Goal: Task Accomplishment & Management: Complete application form

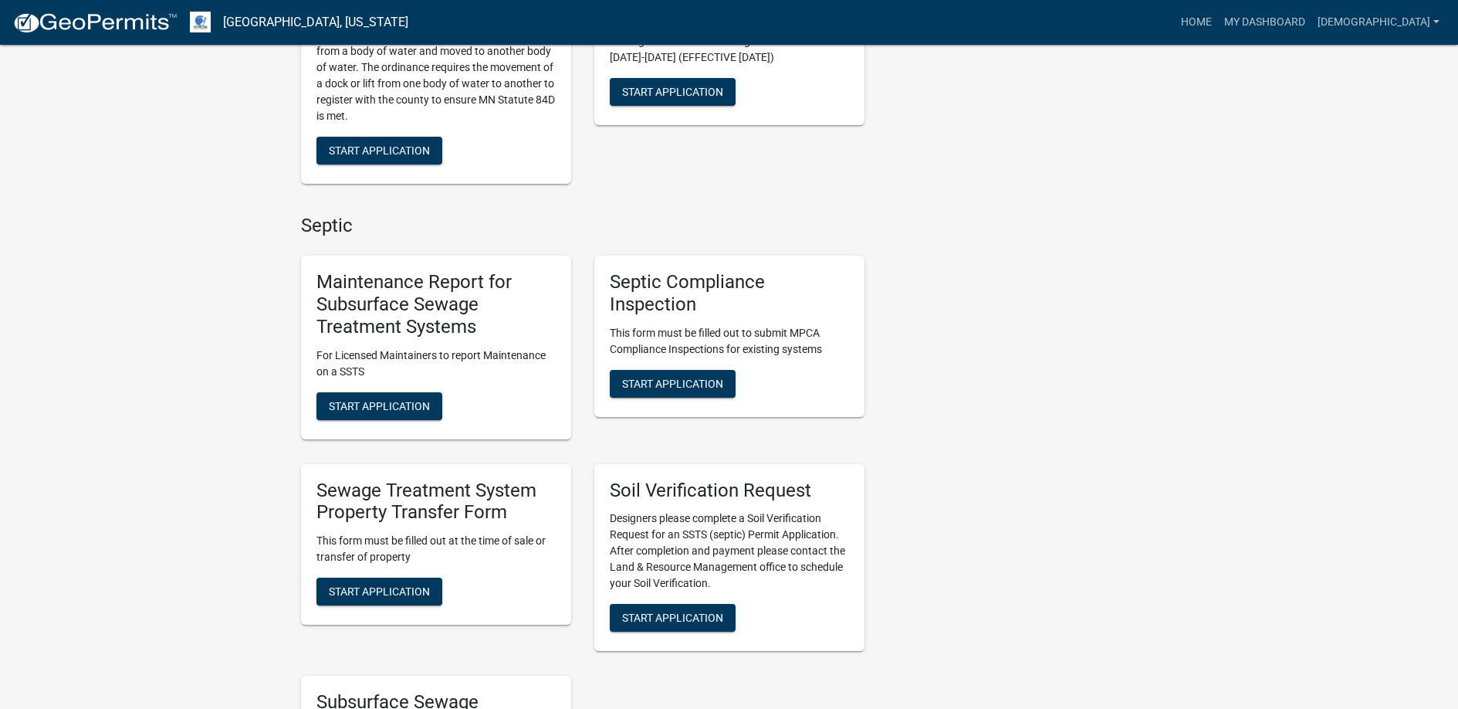
scroll to position [772, 0]
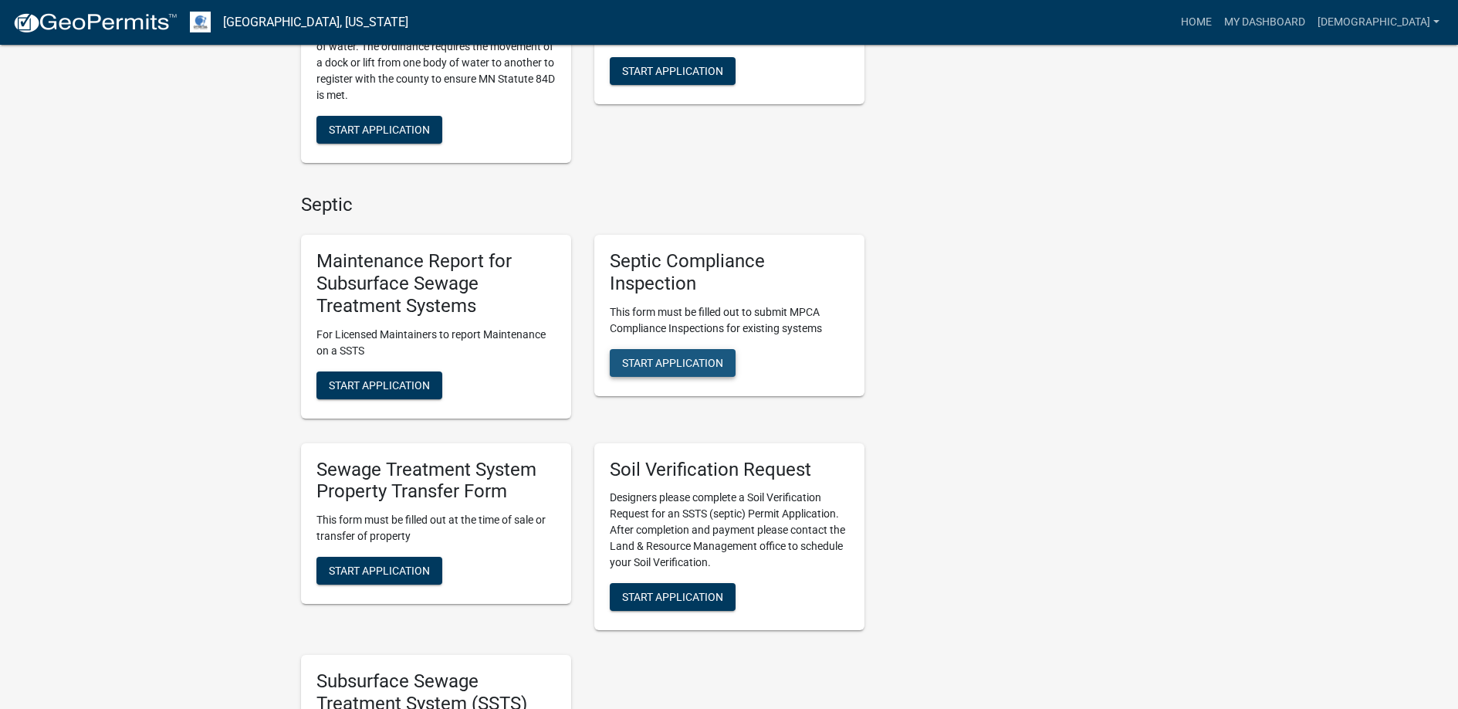
click at [660, 357] on span "Start Application" at bounding box center [672, 362] width 101 height 12
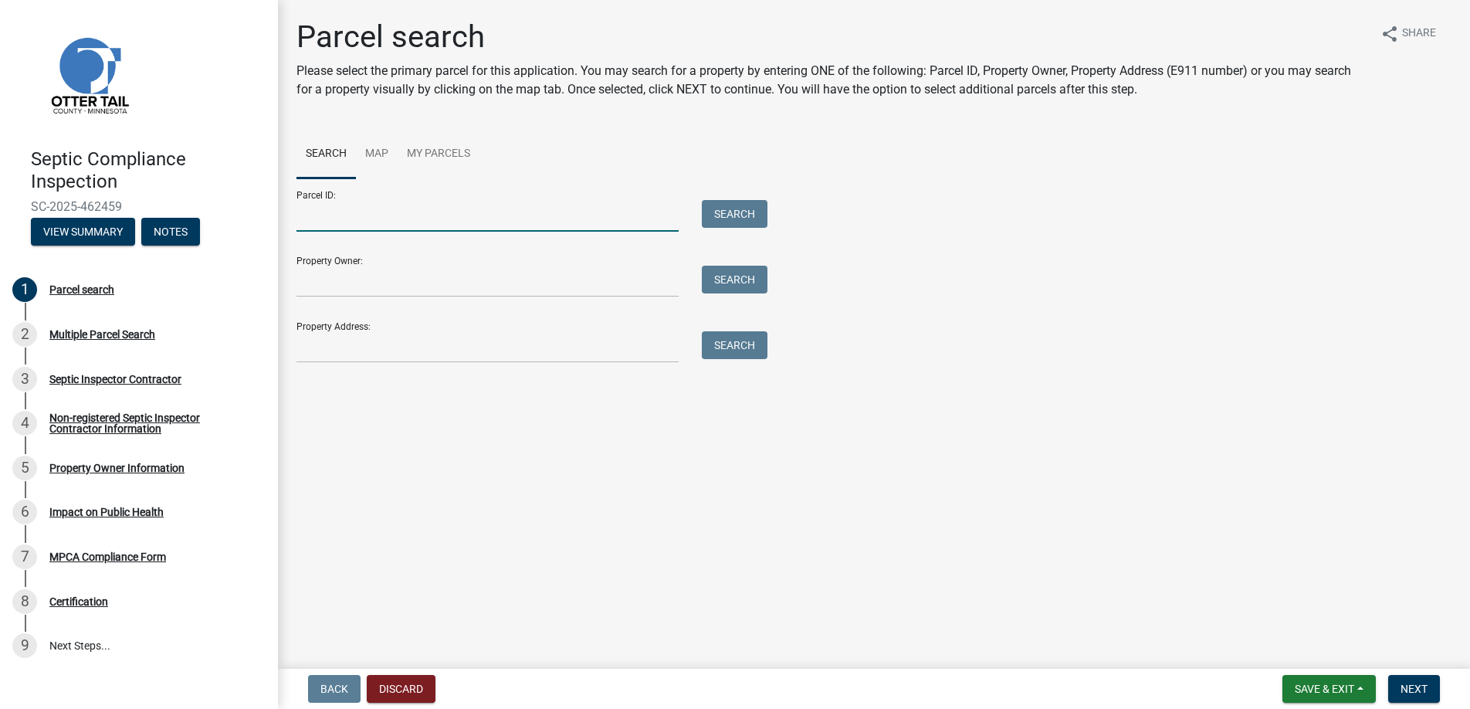
click at [314, 213] on input "Parcel ID:" at bounding box center [487, 216] width 382 height 32
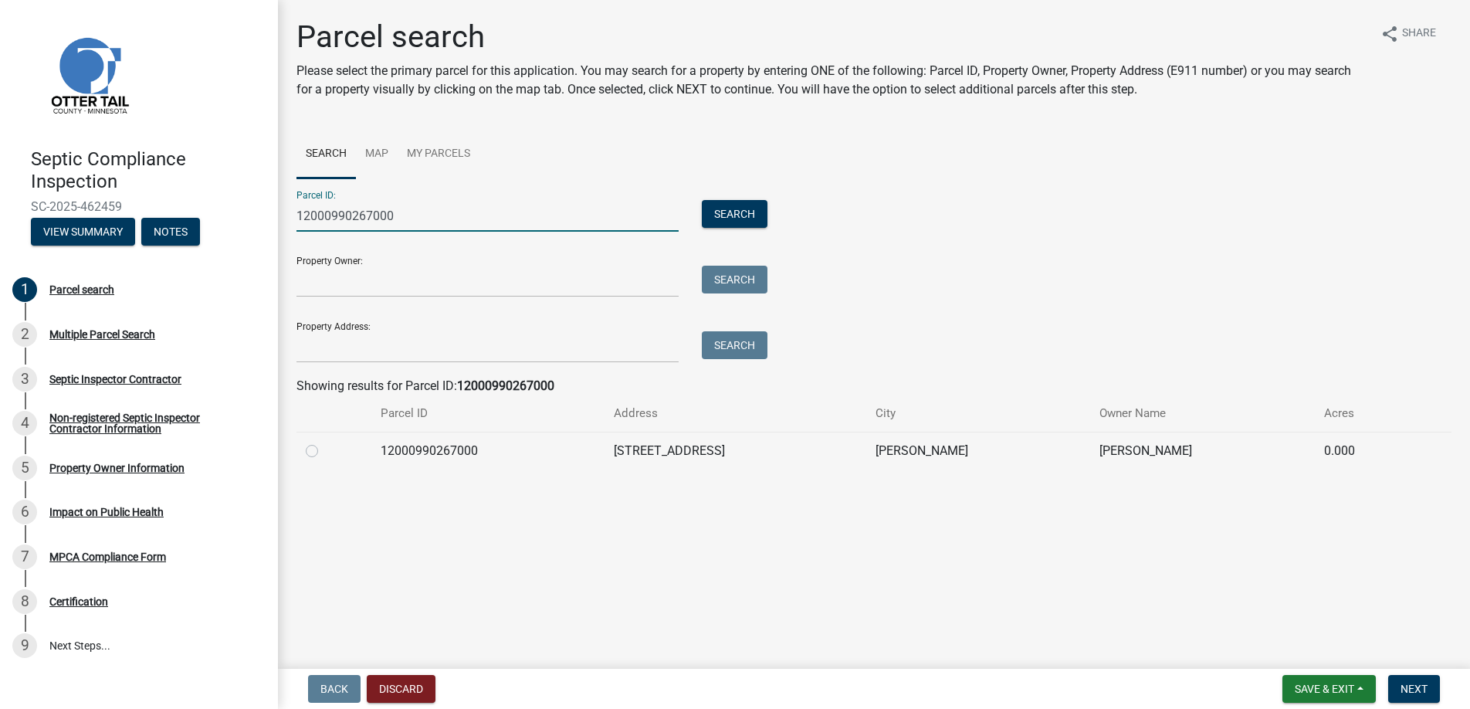
type input "12000990267000"
click at [324, 442] on label at bounding box center [324, 442] width 0 height 0
click at [324, 449] on input "radio" at bounding box center [329, 447] width 10 height 10
radio input "true"
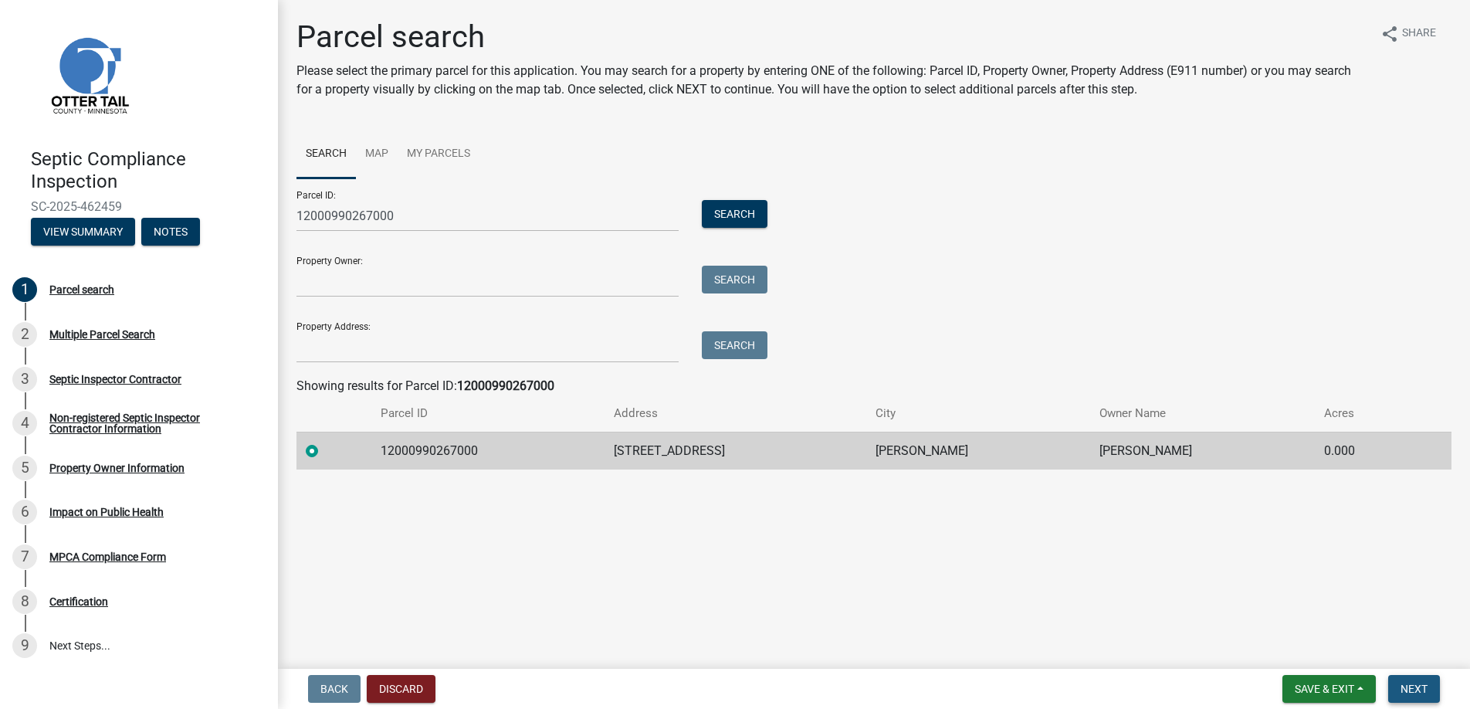
click at [1406, 685] on span "Next" at bounding box center [1414, 689] width 27 height 12
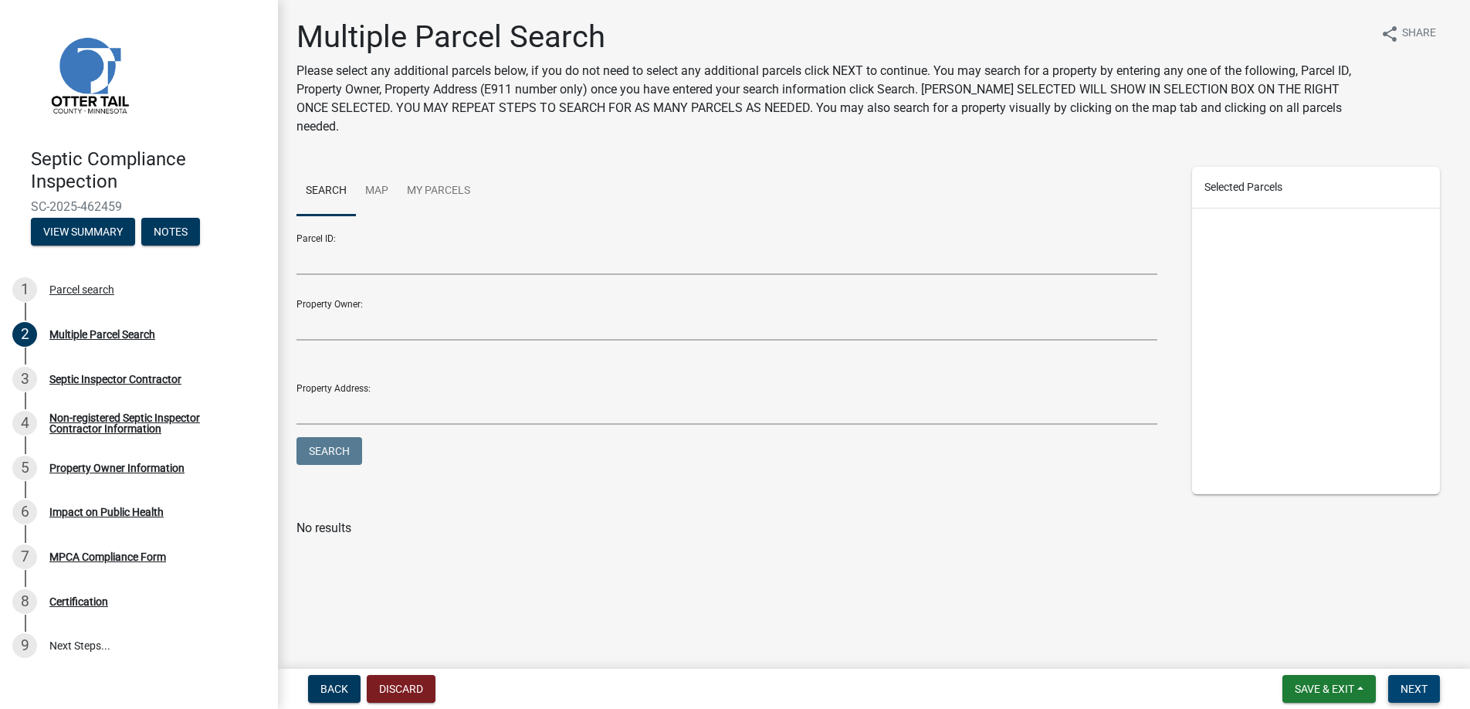
click at [1411, 691] on span "Next" at bounding box center [1414, 689] width 27 height 12
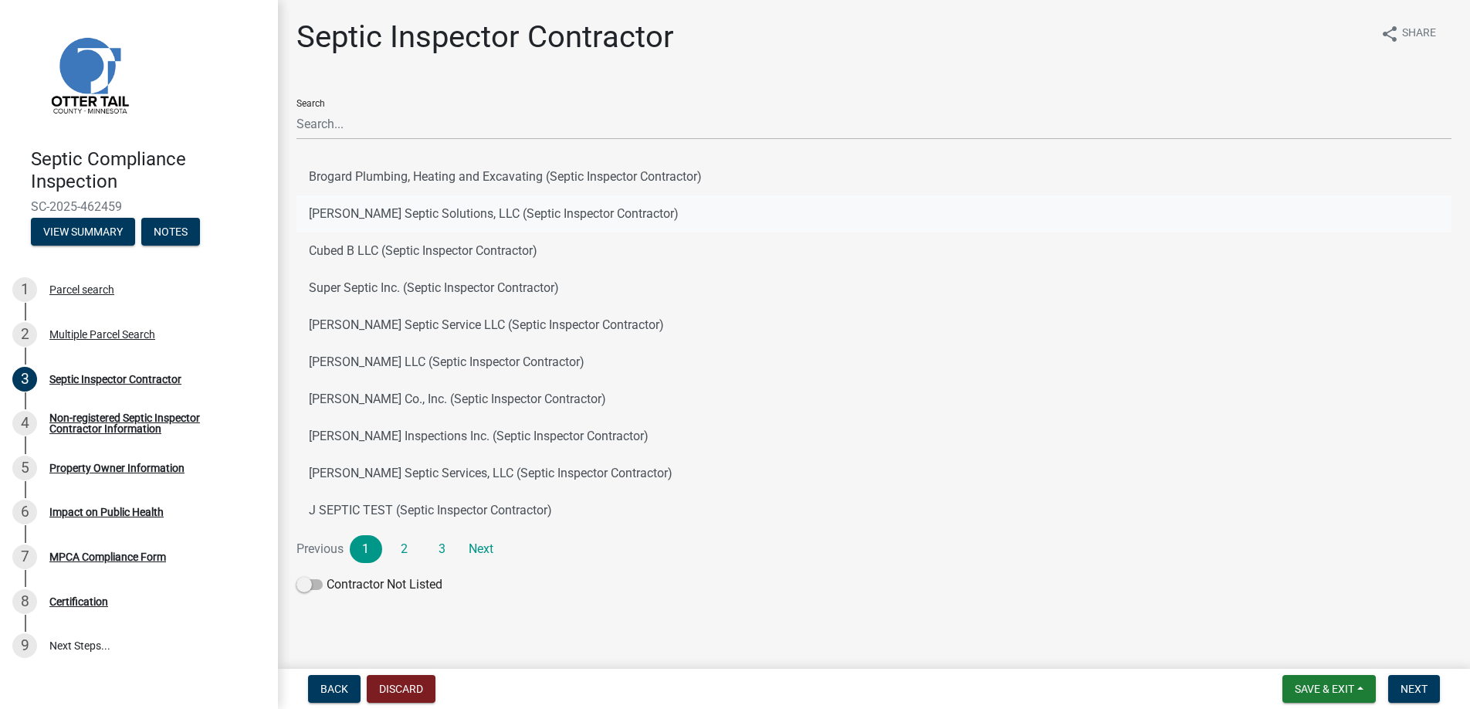
click at [381, 210] on button "[PERSON_NAME] Septic Solutions, LLC (Septic Inspector Contractor)" at bounding box center [873, 213] width 1155 height 37
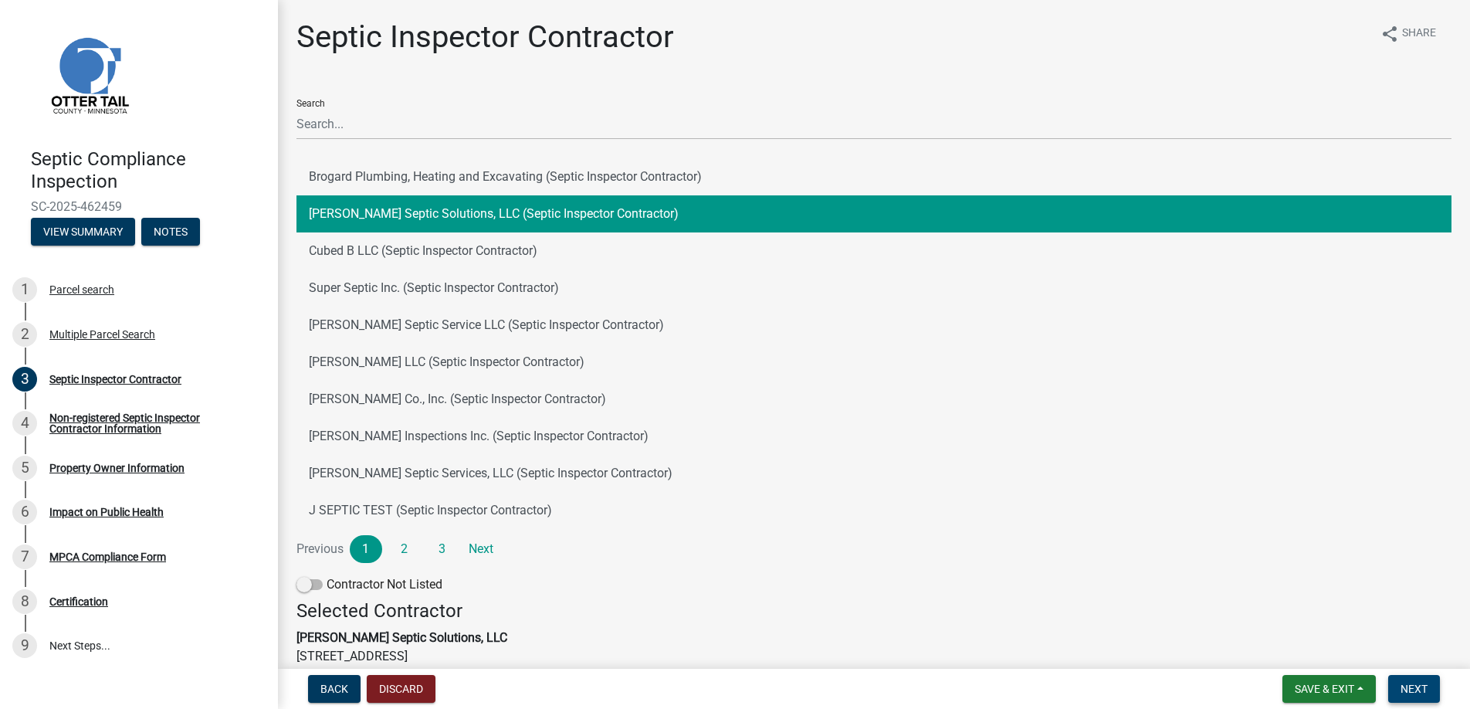
click at [1407, 686] on span "Next" at bounding box center [1414, 689] width 27 height 12
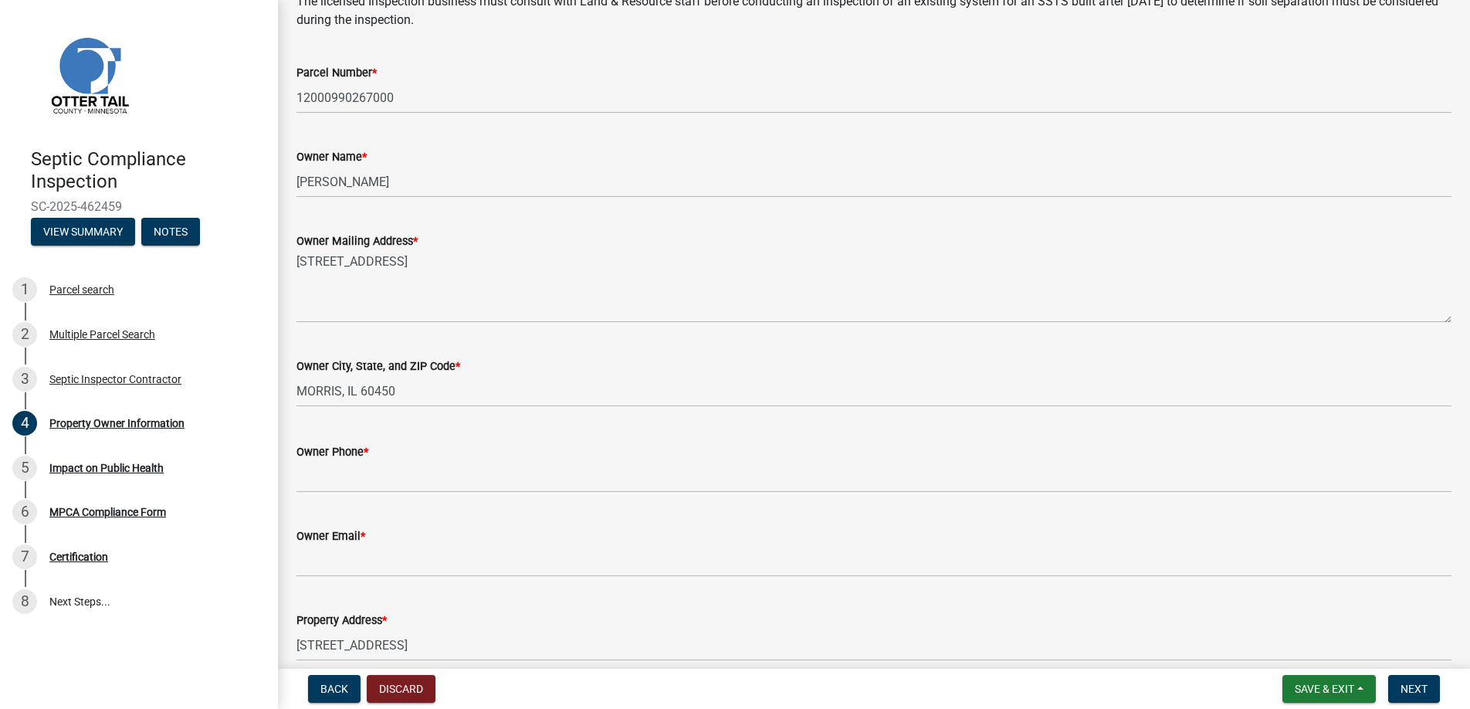
scroll to position [232, 0]
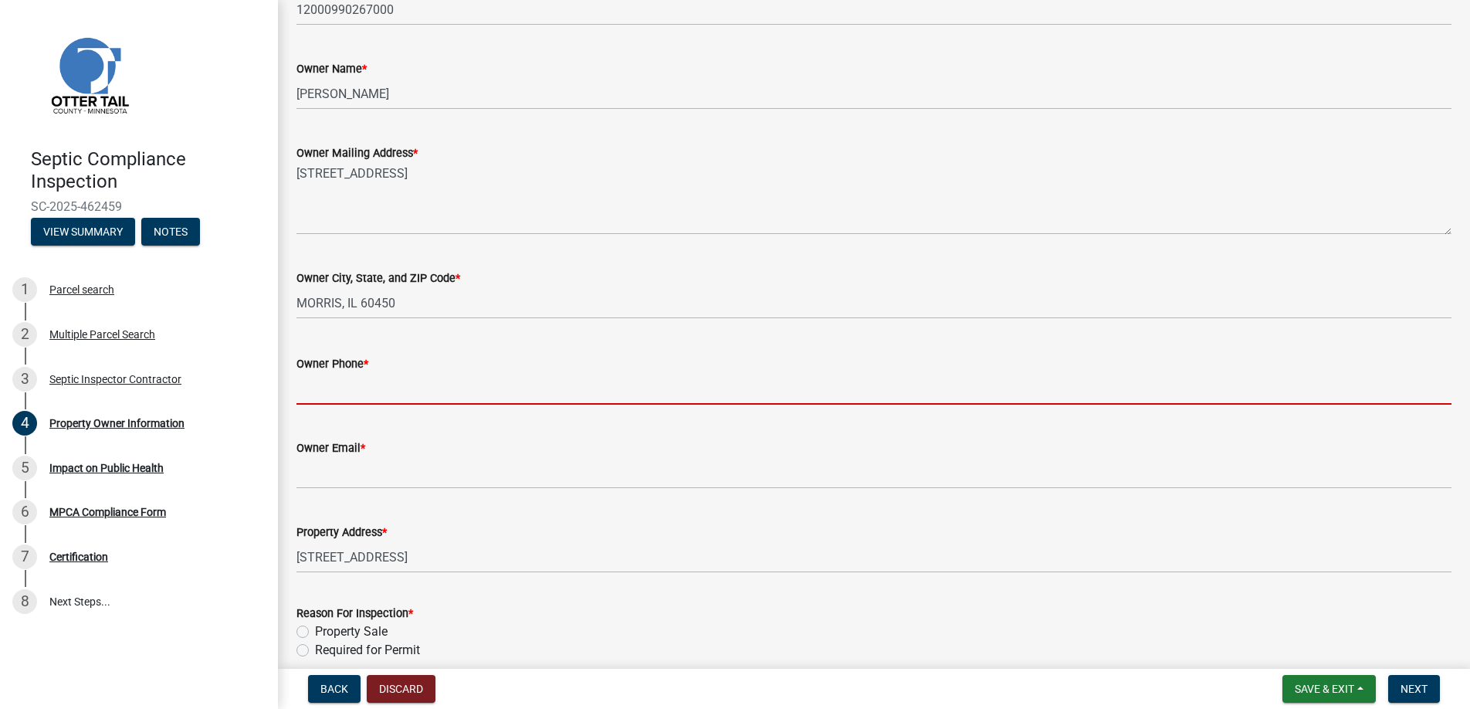
click at [322, 388] on input "Owner Phone *" at bounding box center [873, 389] width 1155 height 32
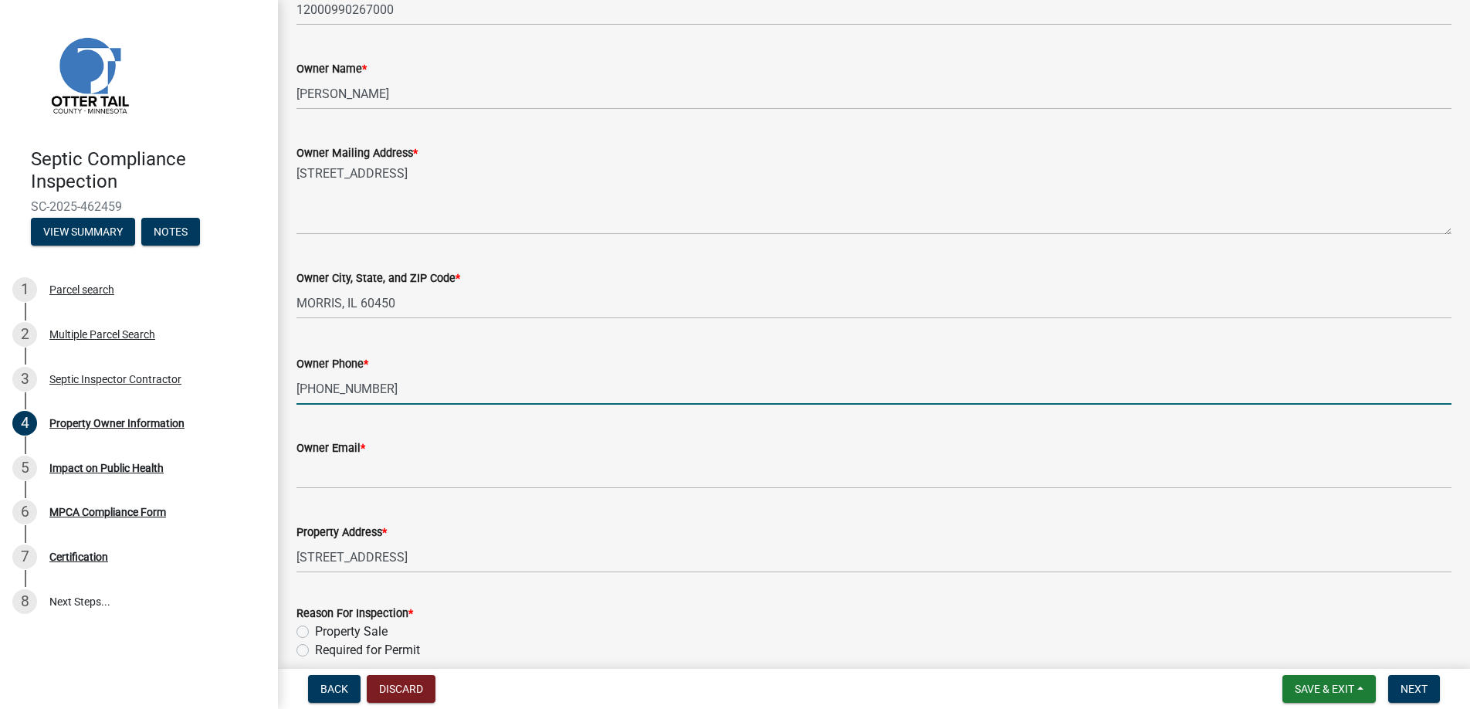
type input "[PHONE_NUMBER]"
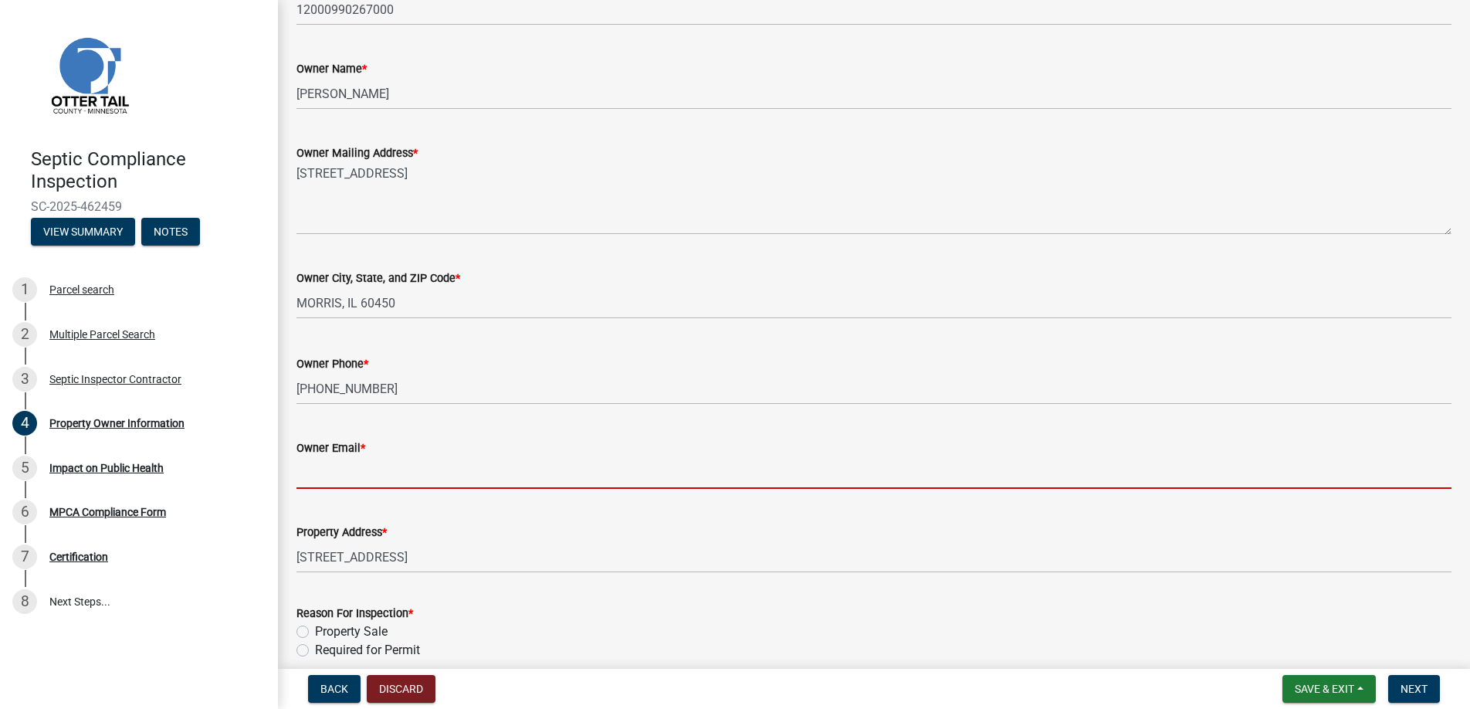
click at [353, 473] on input "Owner Email *" at bounding box center [873, 473] width 1155 height 32
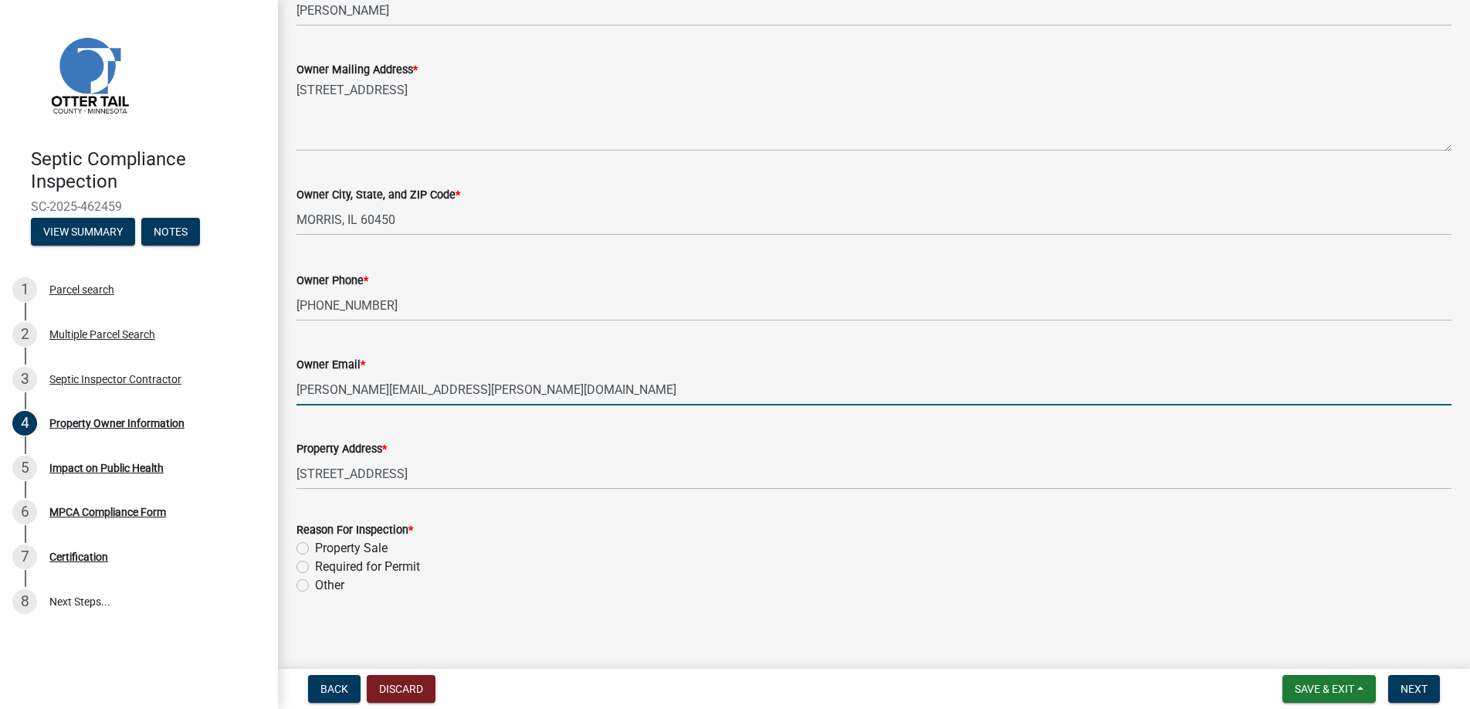
scroll to position [321, 0]
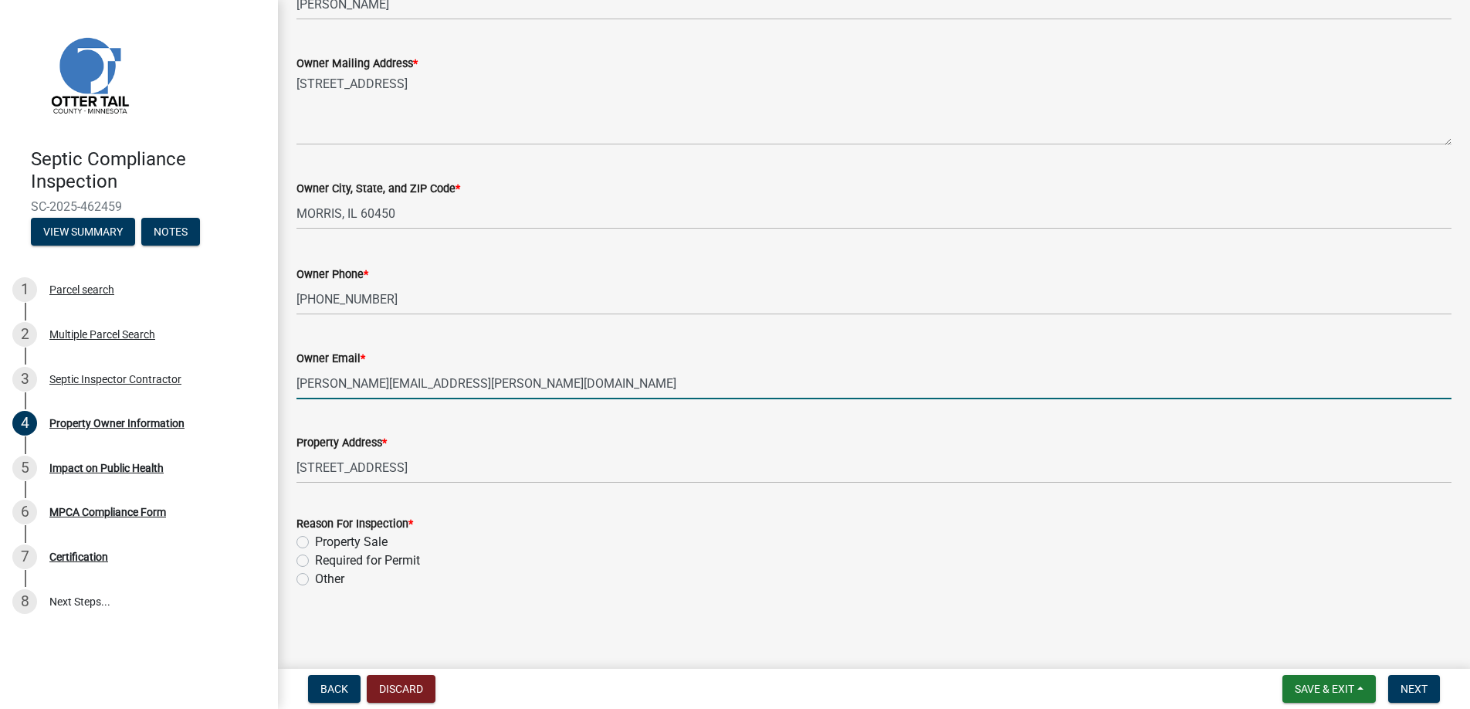
type input "[PERSON_NAME][EMAIL_ADDRESS][PERSON_NAME][DOMAIN_NAME]"
click at [315, 537] on label "Property Sale" at bounding box center [351, 542] width 73 height 19
click at [315, 537] on input "Property Sale" at bounding box center [320, 538] width 10 height 10
radio input "true"
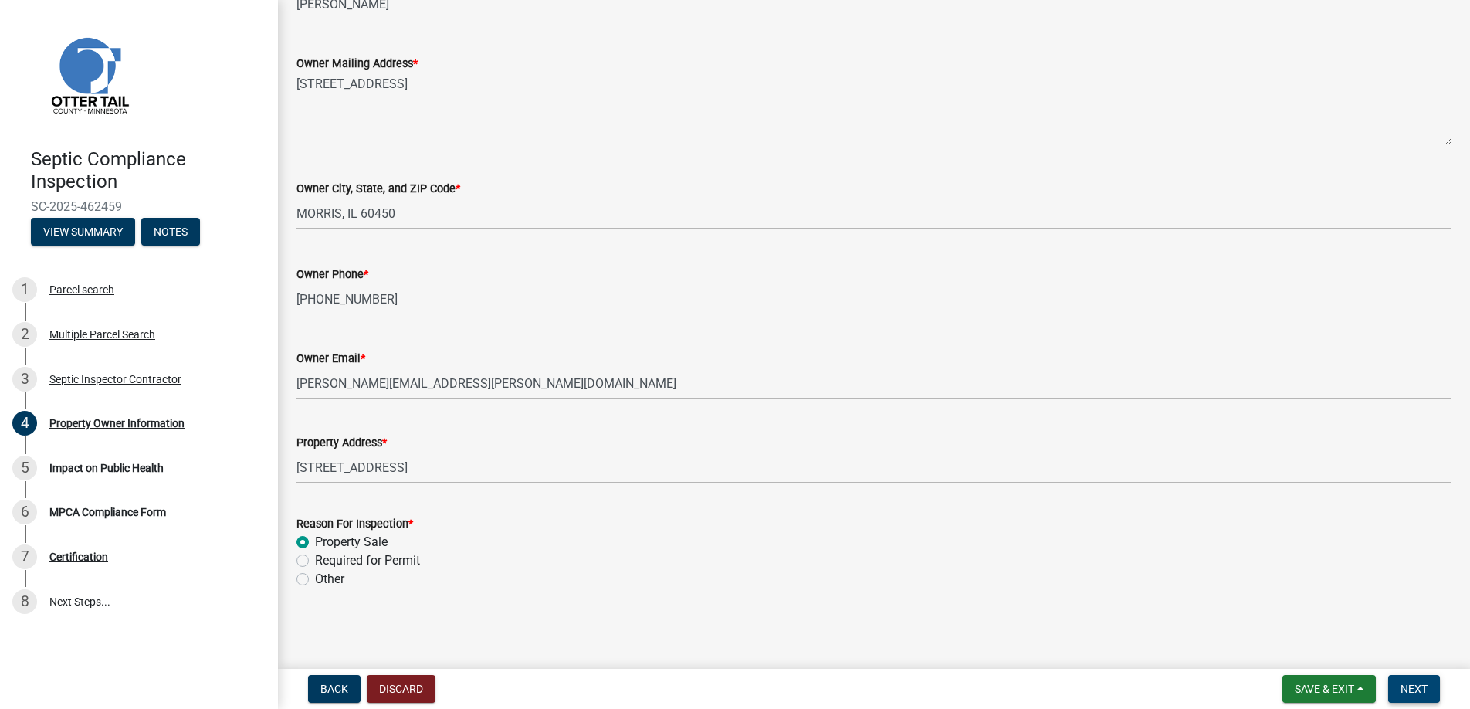
click at [1406, 687] on span "Next" at bounding box center [1414, 689] width 27 height 12
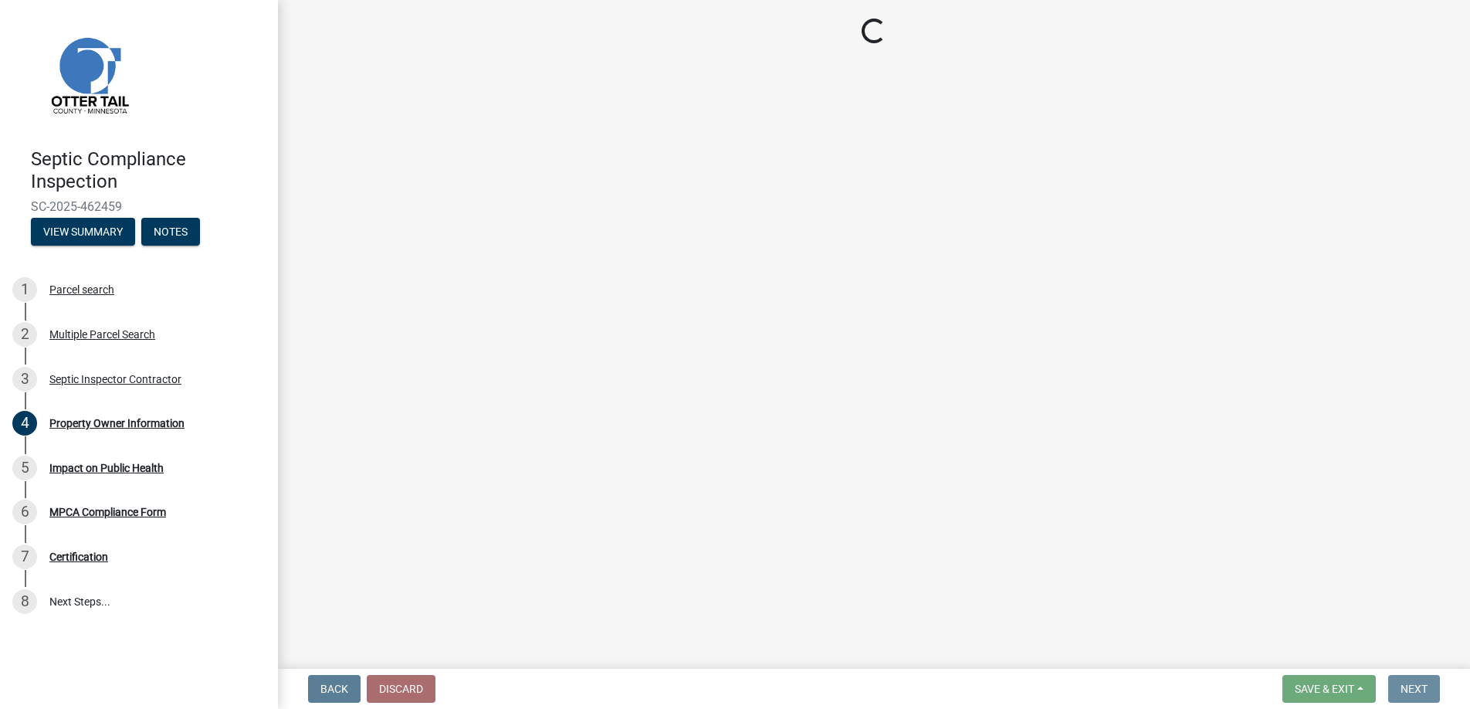
scroll to position [0, 0]
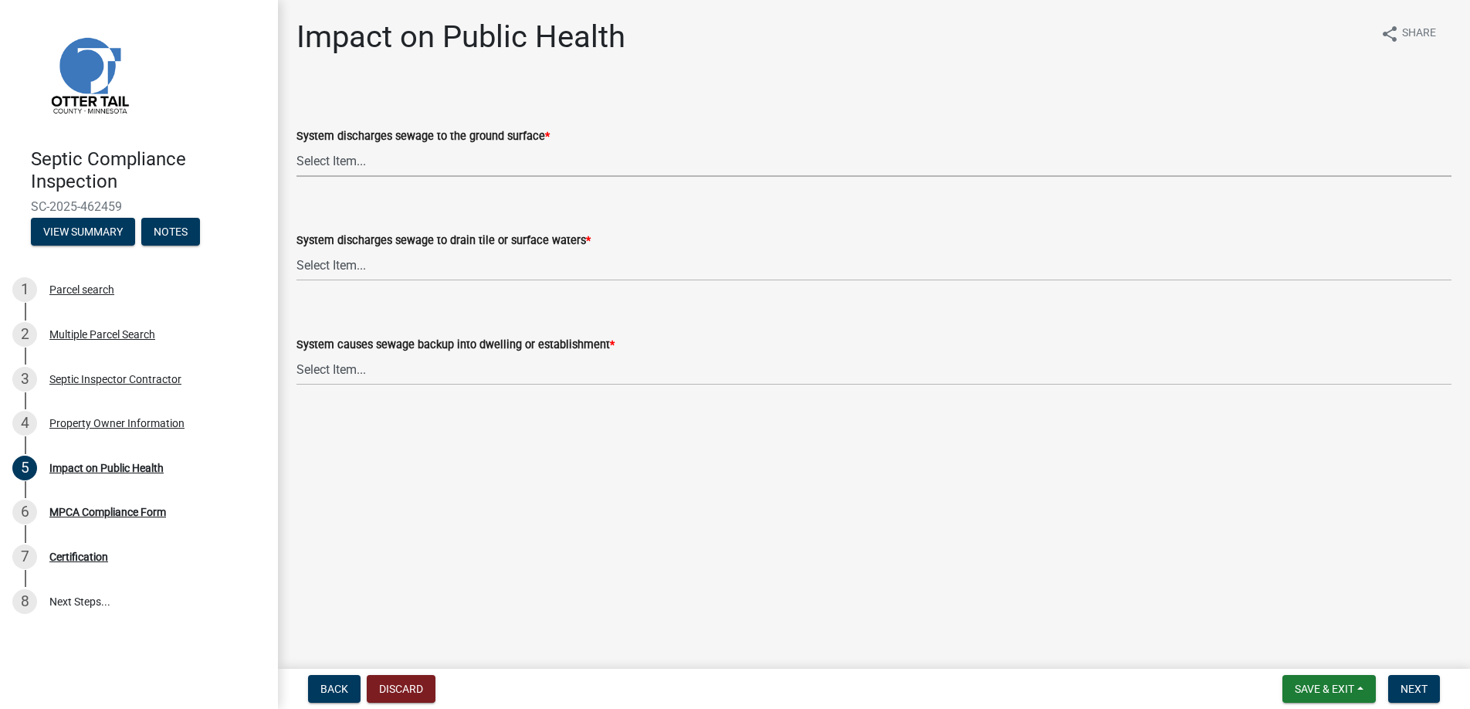
click at [335, 160] on select "Select Item... Yes No" at bounding box center [873, 161] width 1155 height 32
click at [296, 145] on select "Select Item... Yes No" at bounding box center [873, 161] width 1155 height 32
select select "9c5ef684-d0d4-4879-ab12-905ddbd81a72"
click at [330, 263] on select "Select Item... Yes No" at bounding box center [873, 265] width 1155 height 32
click at [296, 249] on select "Select Item... Yes No" at bounding box center [873, 265] width 1155 height 32
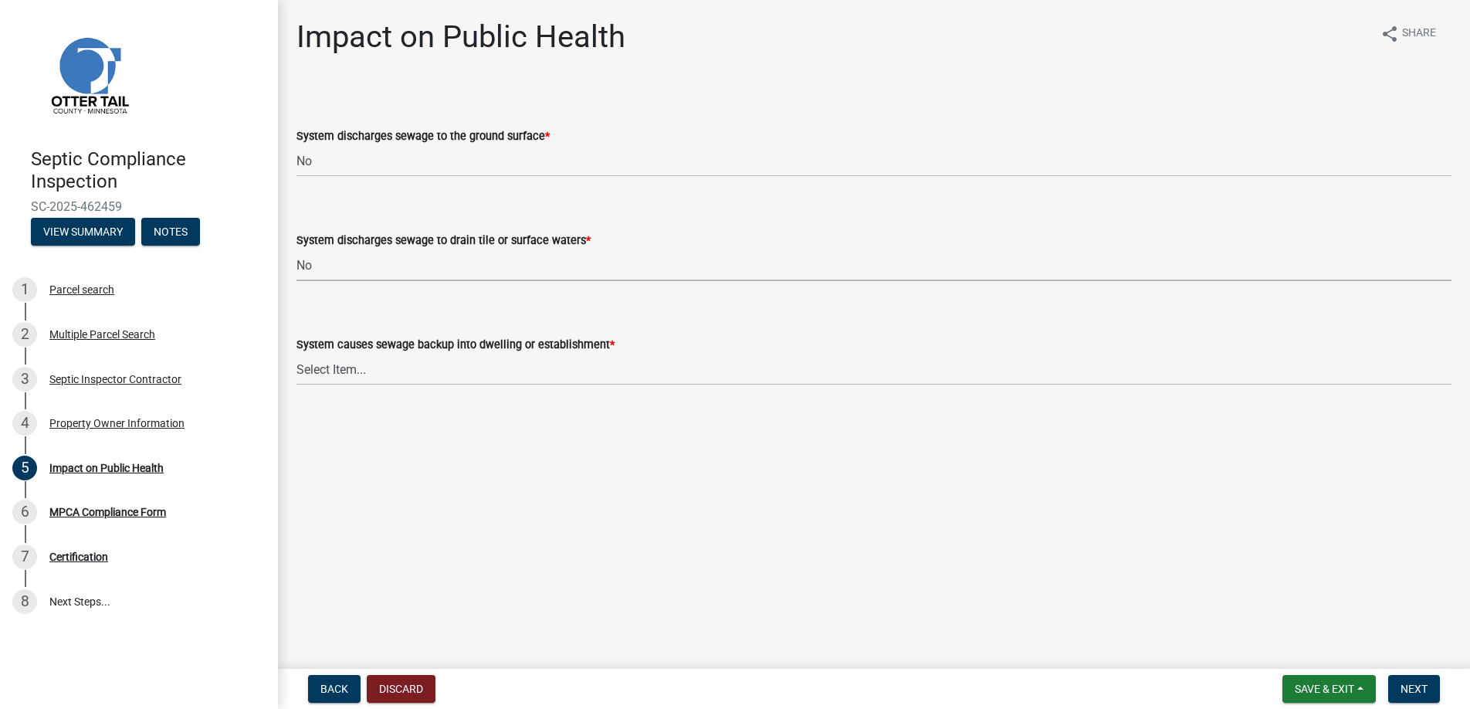
select select "7d491a2b-e9f0-4952-b474-53ca749b22af"
click at [339, 367] on select "Select Item... Yes No" at bounding box center [873, 370] width 1155 height 32
click at [296, 354] on select "Select Item... Yes No" at bounding box center [873, 370] width 1155 height 32
select select "6e07b46b-a403-4f3e-b4fc-218acc732c01"
click at [1411, 686] on span "Next" at bounding box center [1414, 689] width 27 height 12
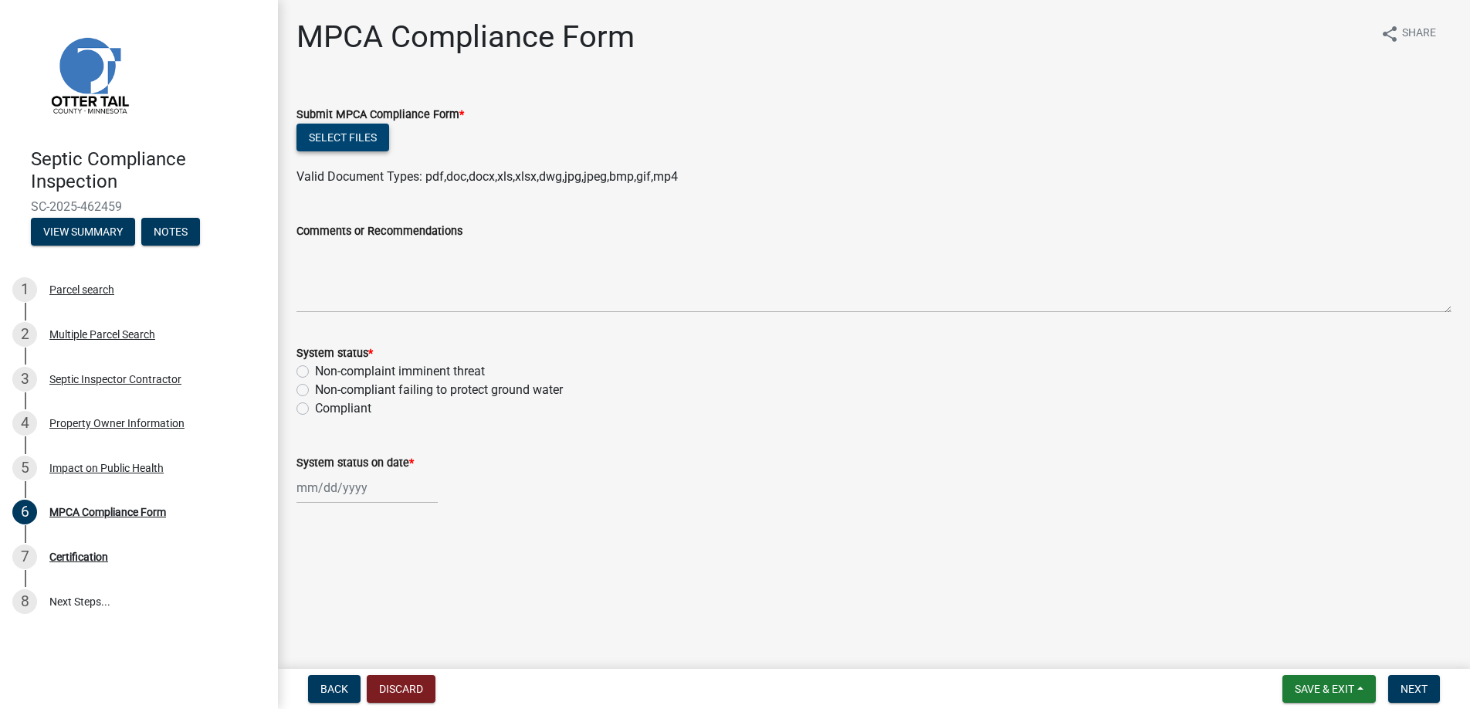
click at [341, 137] on button "Select files" at bounding box center [342, 138] width 93 height 28
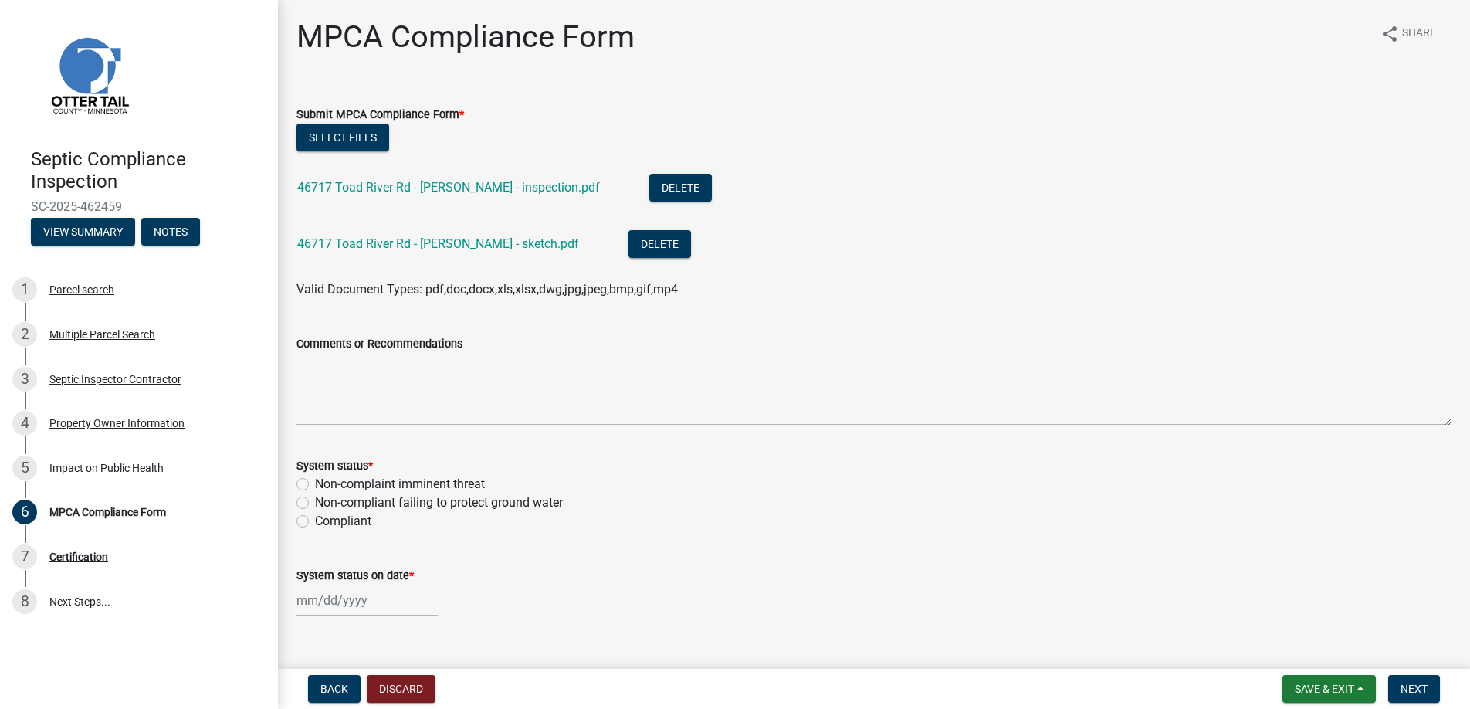
click at [315, 499] on label "Non-compliant failing to protect ground water" at bounding box center [439, 502] width 248 height 19
click at [315, 499] on input "Non-compliant failing to protect ground water" at bounding box center [320, 498] width 10 height 10
radio input "true"
click at [337, 598] on div at bounding box center [366, 600] width 141 height 32
select select "8"
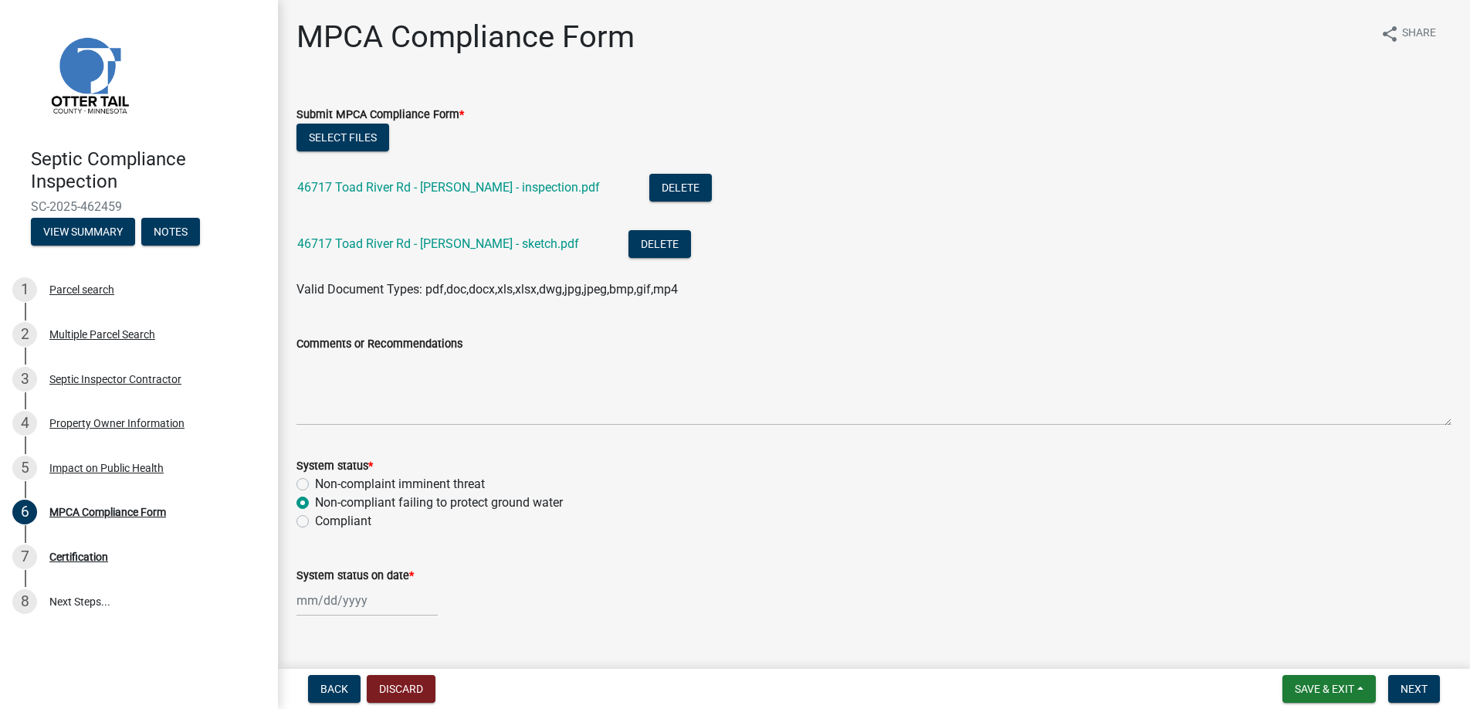
select select "2025"
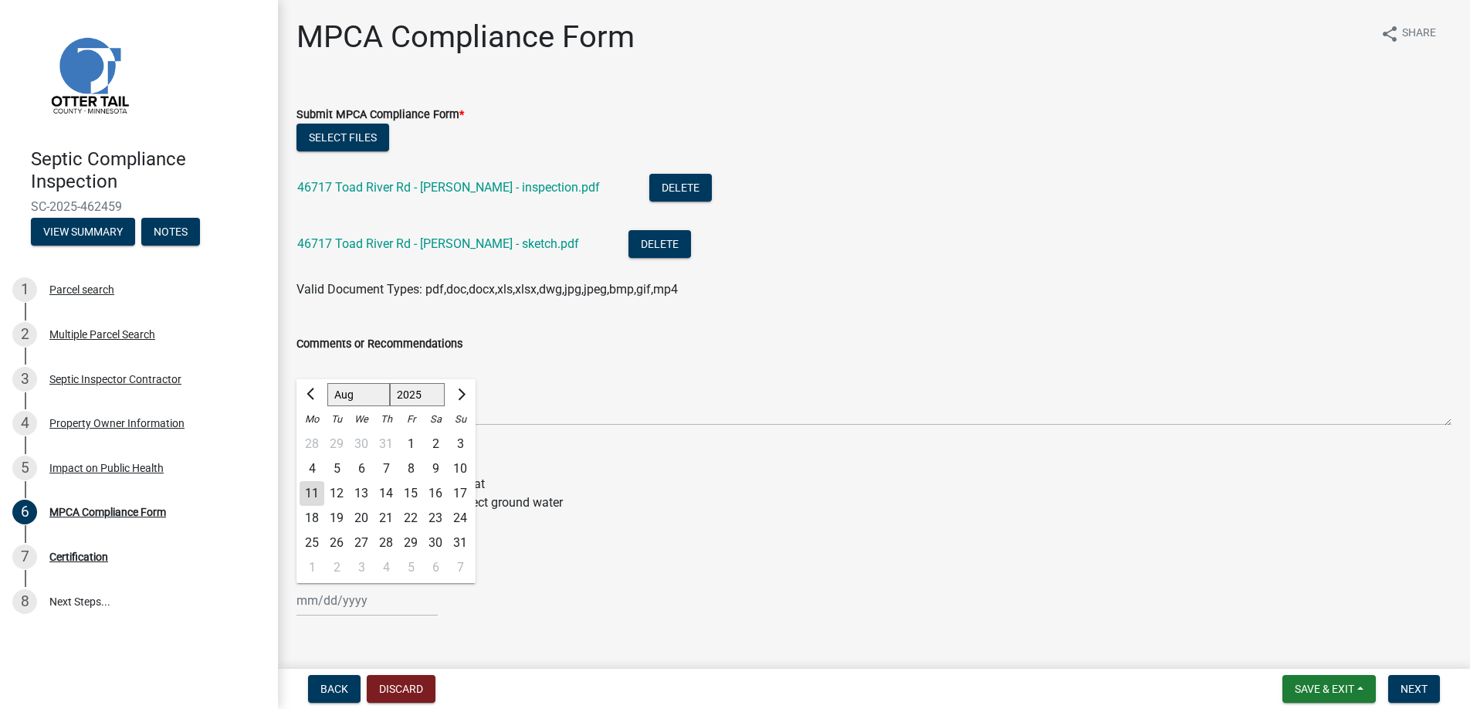
click at [336, 466] on div "5" at bounding box center [336, 468] width 25 height 25
type input "[DATE]"
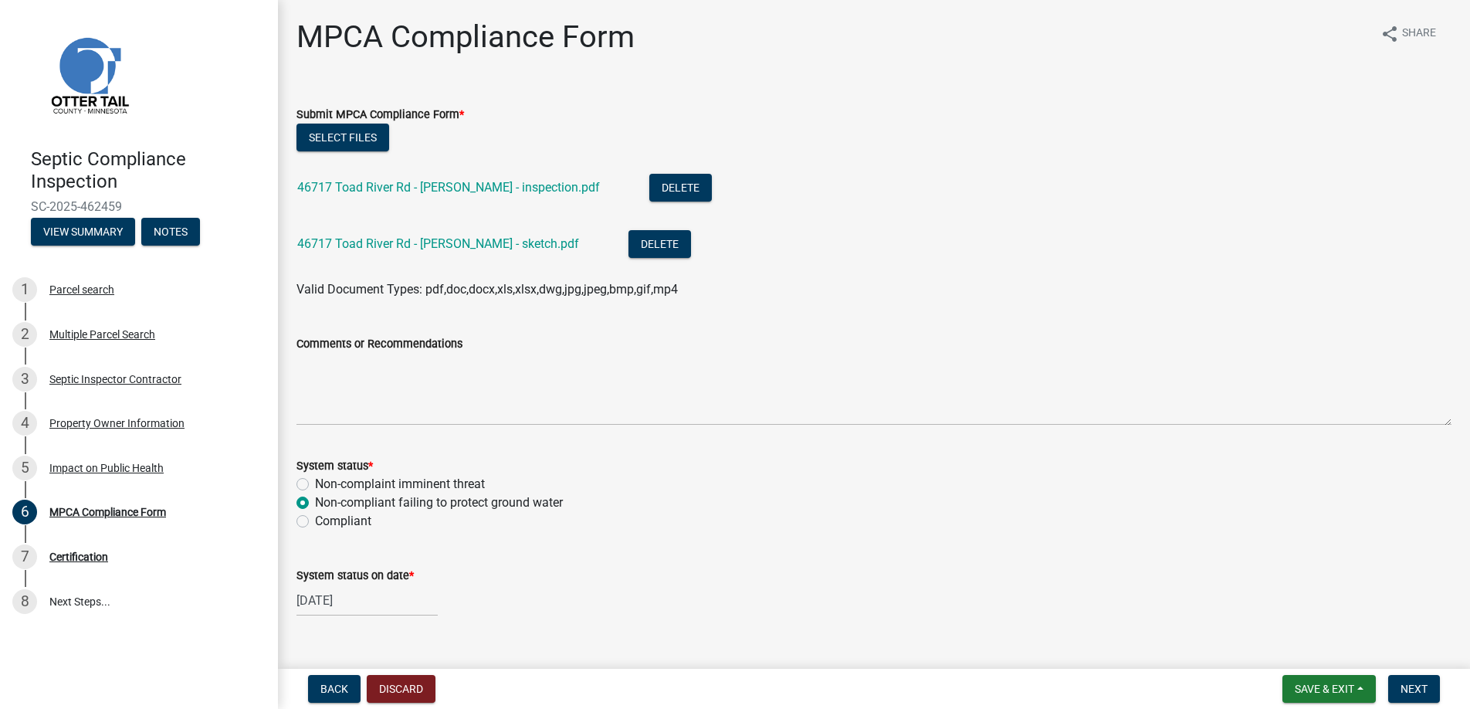
scroll to position [28, 0]
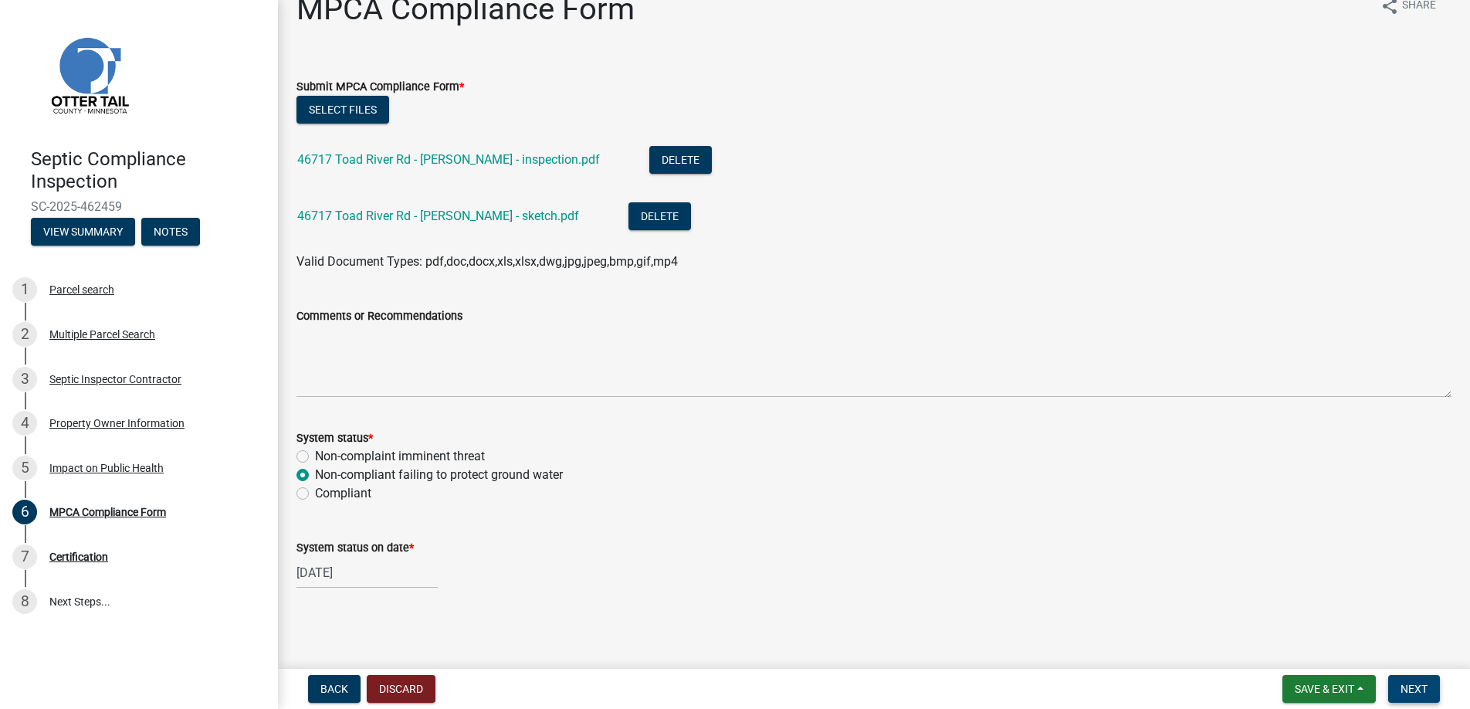
click at [1418, 689] on span "Next" at bounding box center [1414, 689] width 27 height 12
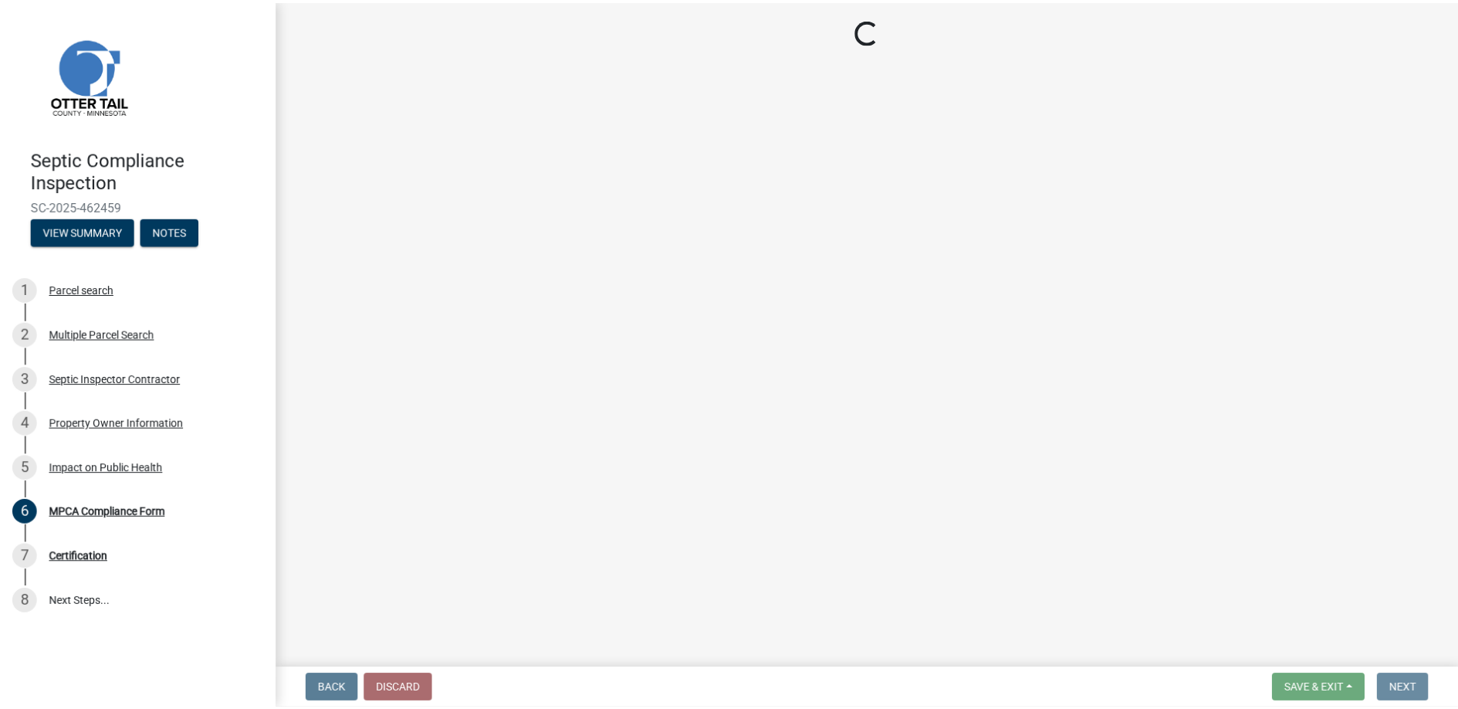
scroll to position [0, 0]
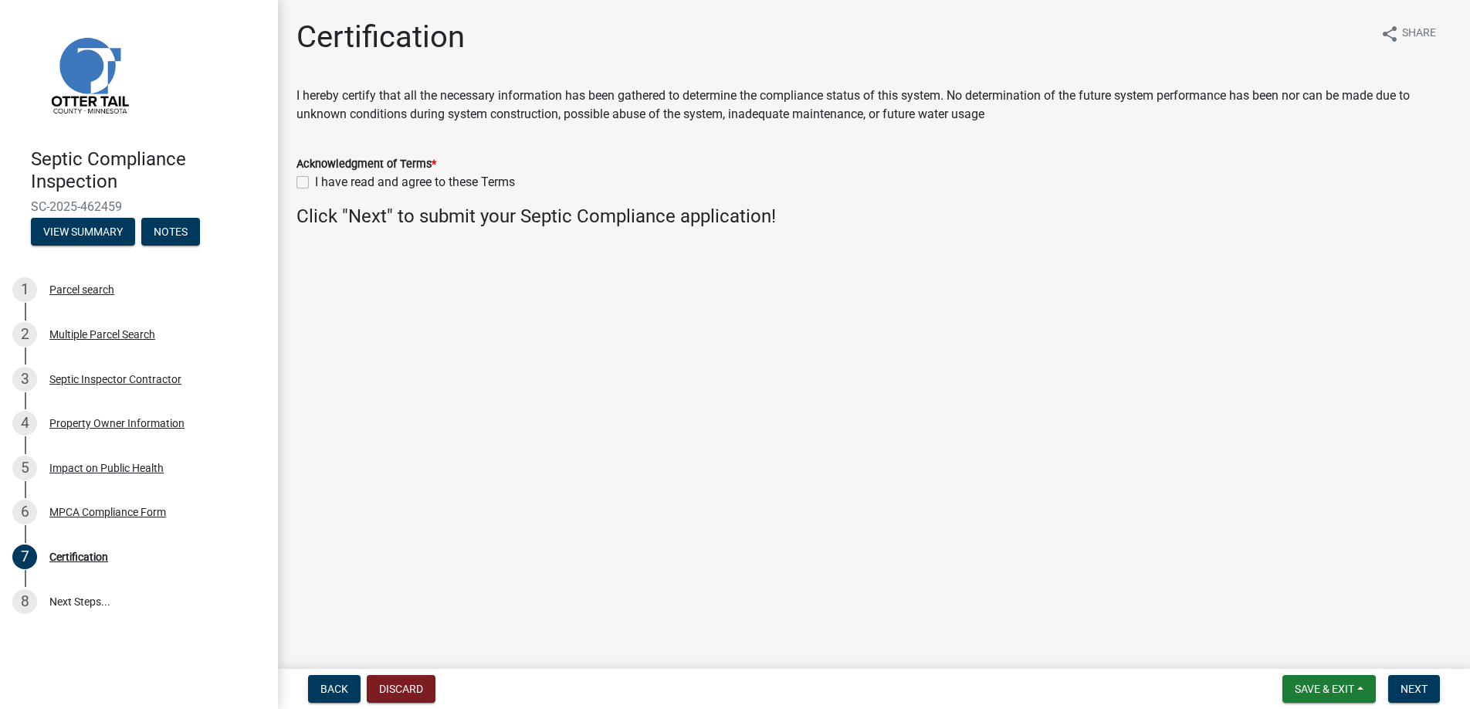
click at [315, 181] on label "I have read and agree to these Terms" at bounding box center [415, 182] width 200 height 19
click at [315, 181] on input "I have read and agree to these Terms" at bounding box center [320, 178] width 10 height 10
checkbox input "true"
click at [1418, 689] on span "Next" at bounding box center [1414, 689] width 27 height 12
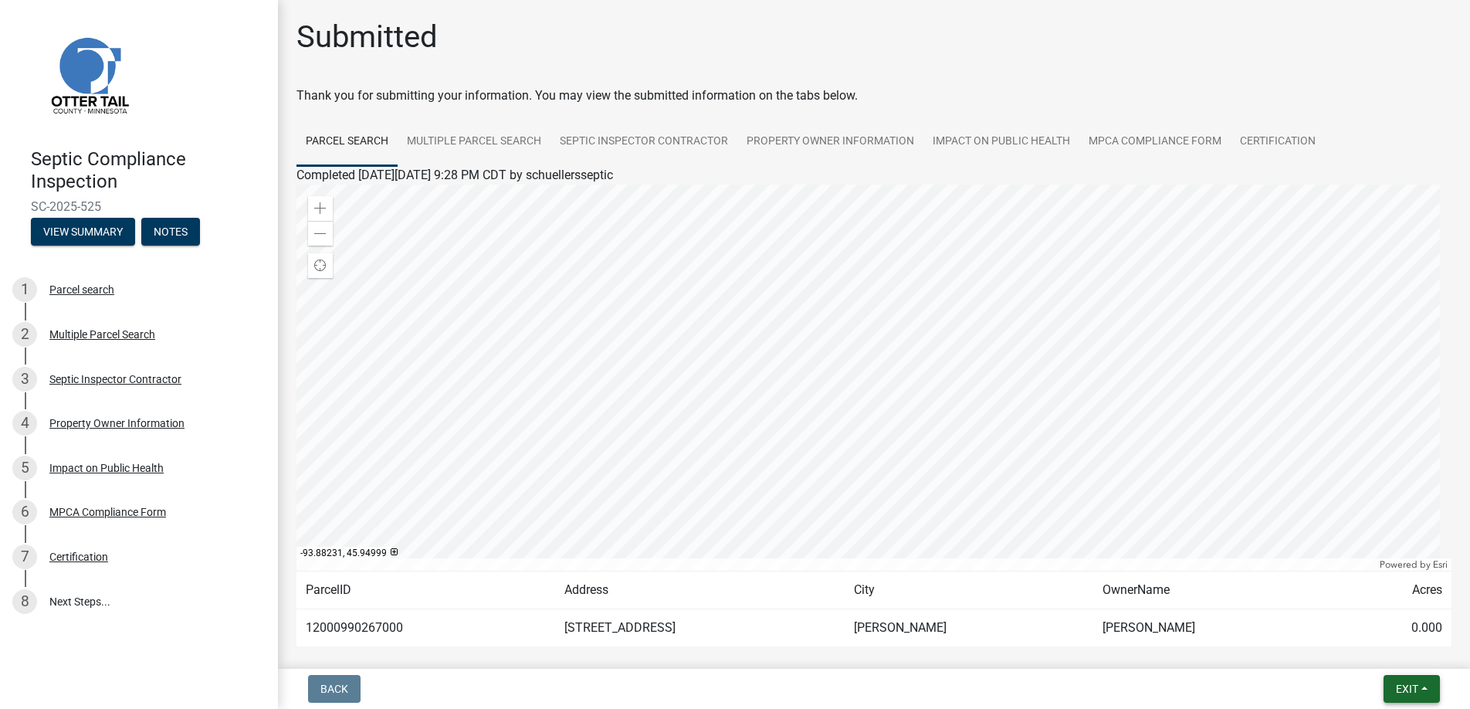
click at [1406, 691] on span "Exit" at bounding box center [1407, 689] width 22 height 12
click at [1375, 642] on button "Save & Exit" at bounding box center [1378, 648] width 124 height 37
